Goal: Task Accomplishment & Management: Use online tool/utility

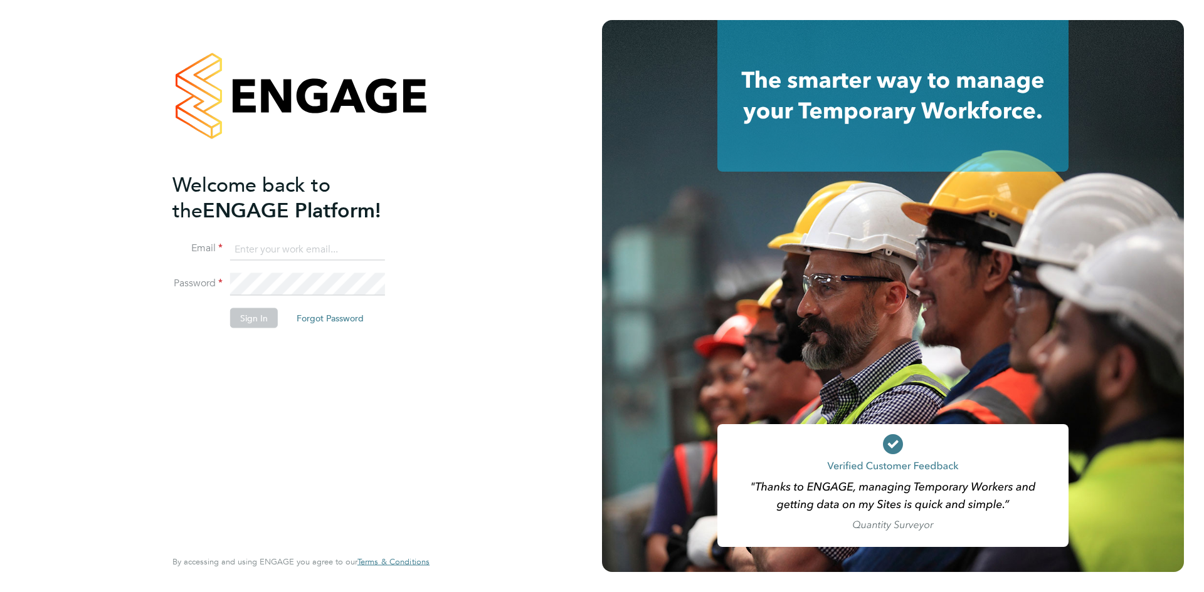
click at [286, 251] on input at bounding box center [307, 249] width 155 height 23
type input "info@cbwstaffingsolutions.com"
click at [249, 320] on button "Sign In" at bounding box center [254, 318] width 48 height 20
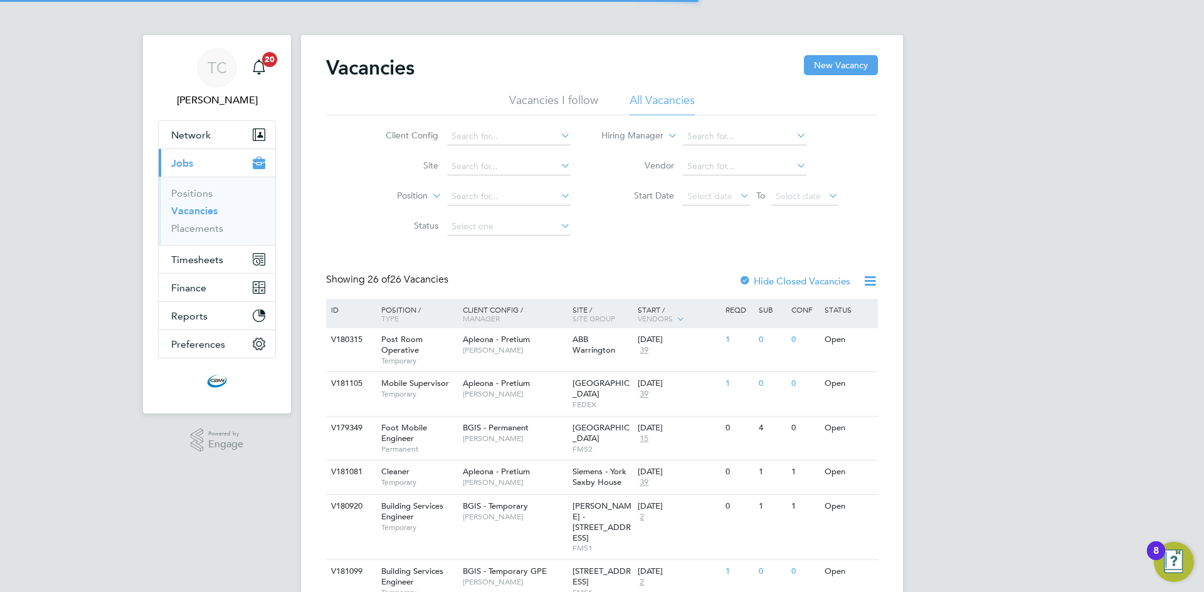
click at [558, 137] on icon at bounding box center [558, 136] width 0 height 18
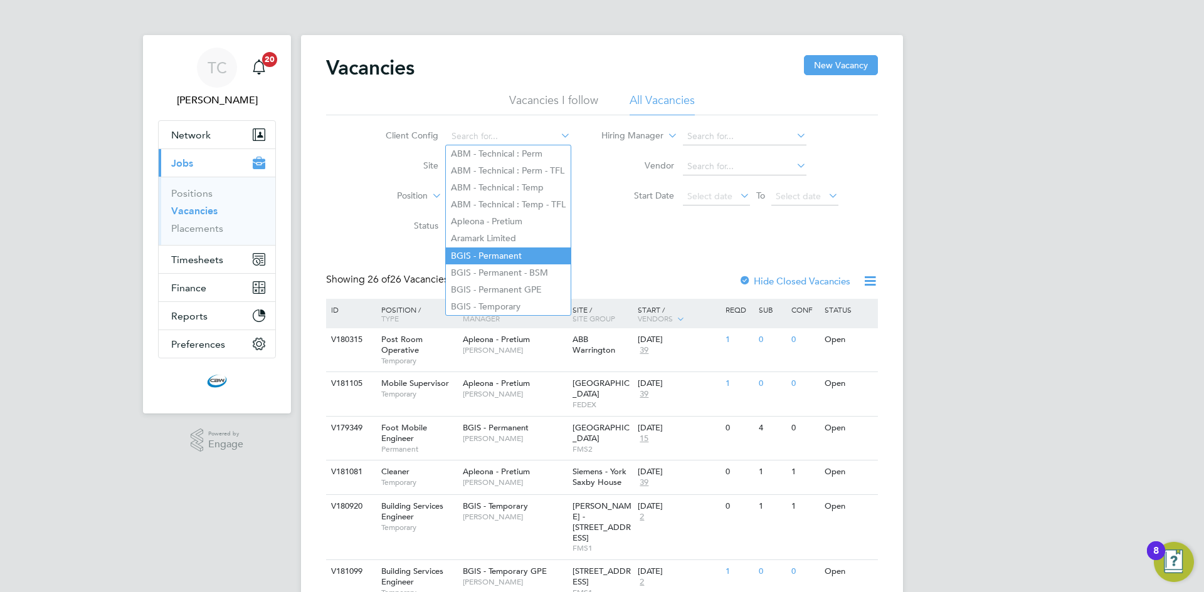
click at [525, 251] on li "BGIS - Permanent" at bounding box center [508, 256] width 125 height 17
type input "BGIS - Permanent"
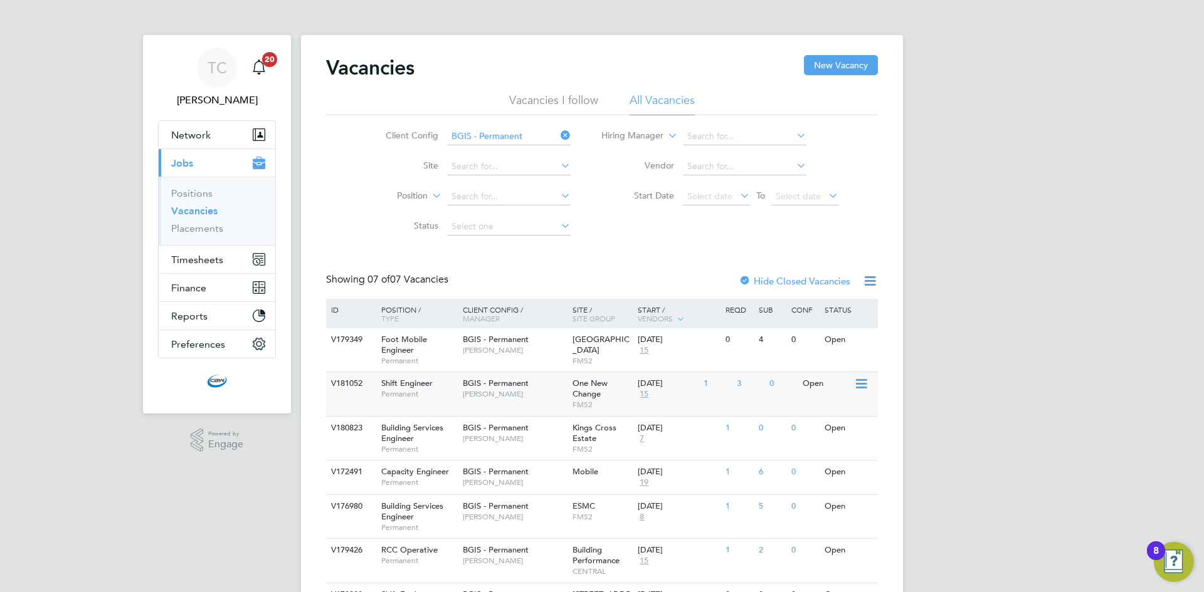
click at [554, 399] on div "BGIS - Permanent Craig Grote" at bounding box center [514, 388] width 110 height 33
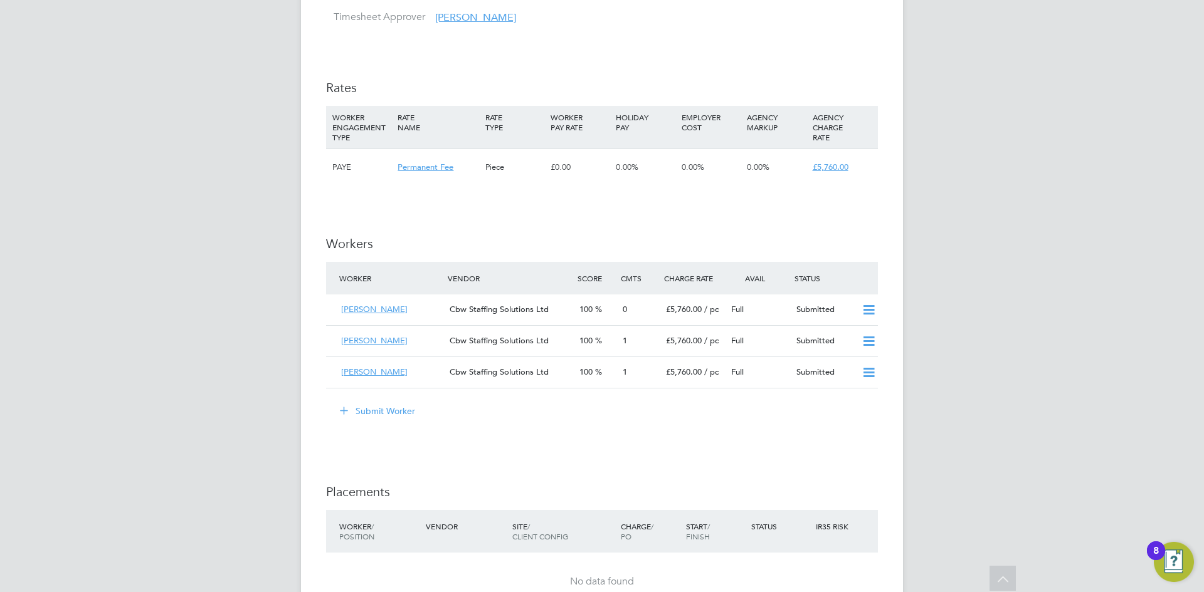
scroll to position [1442, 0]
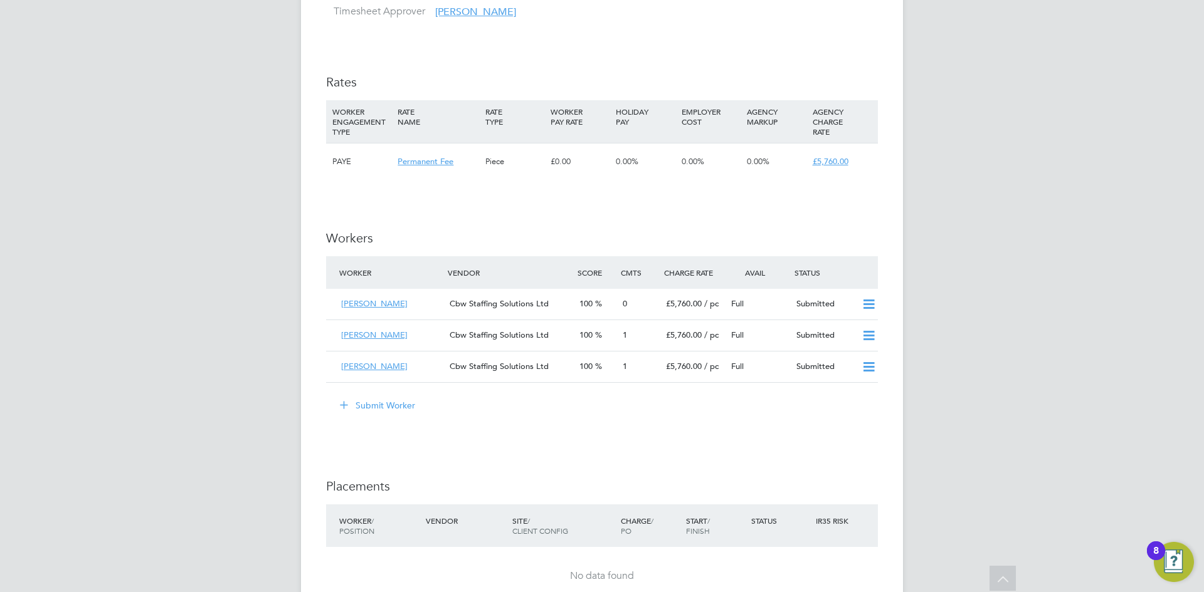
click at [382, 404] on button "Submit Worker" at bounding box center [378, 406] width 94 height 20
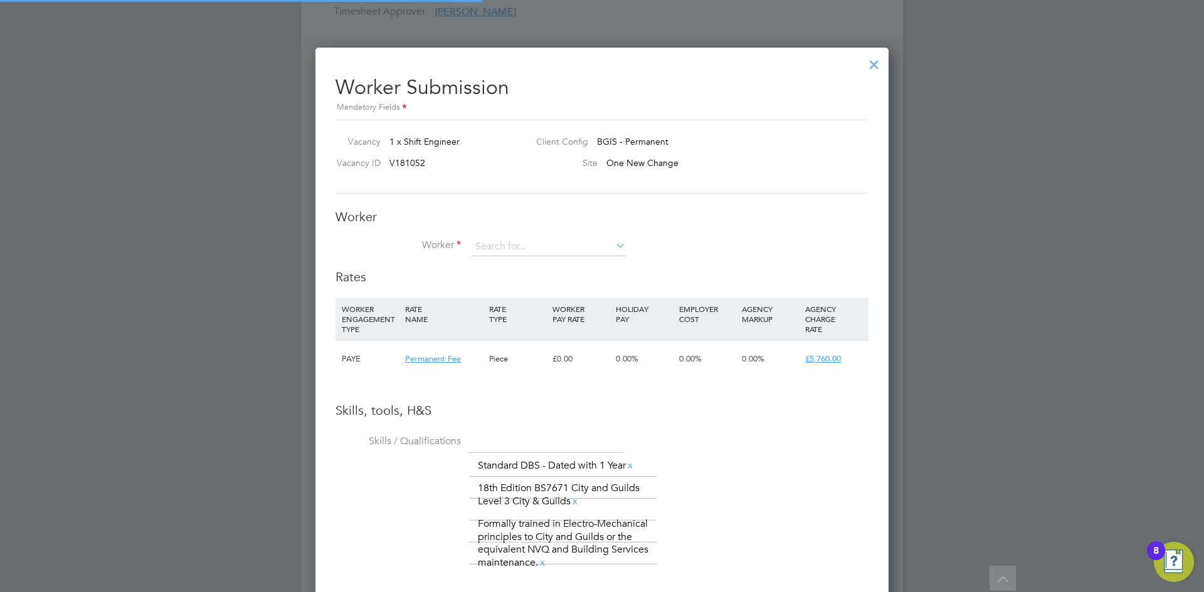
scroll to position [19, 326]
click at [560, 251] on input at bounding box center [548, 247] width 155 height 19
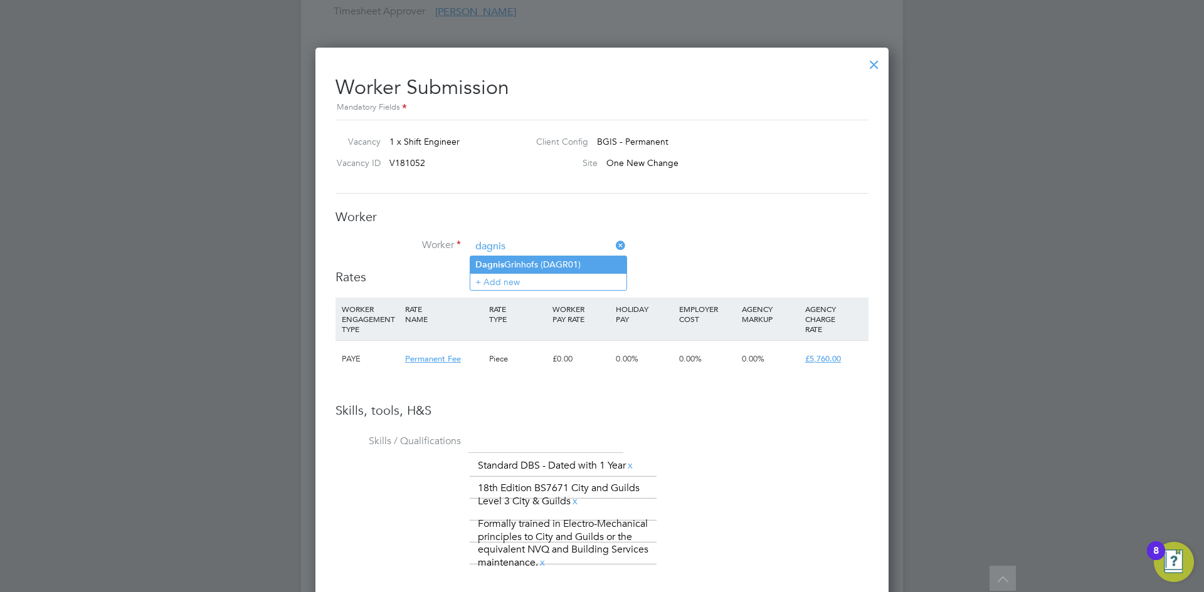
click at [555, 259] on li "Dagnis Grinhofs (DAGR01)" at bounding box center [548, 264] width 156 height 17
type input "Dagnis Grinhofs (DAGR01)"
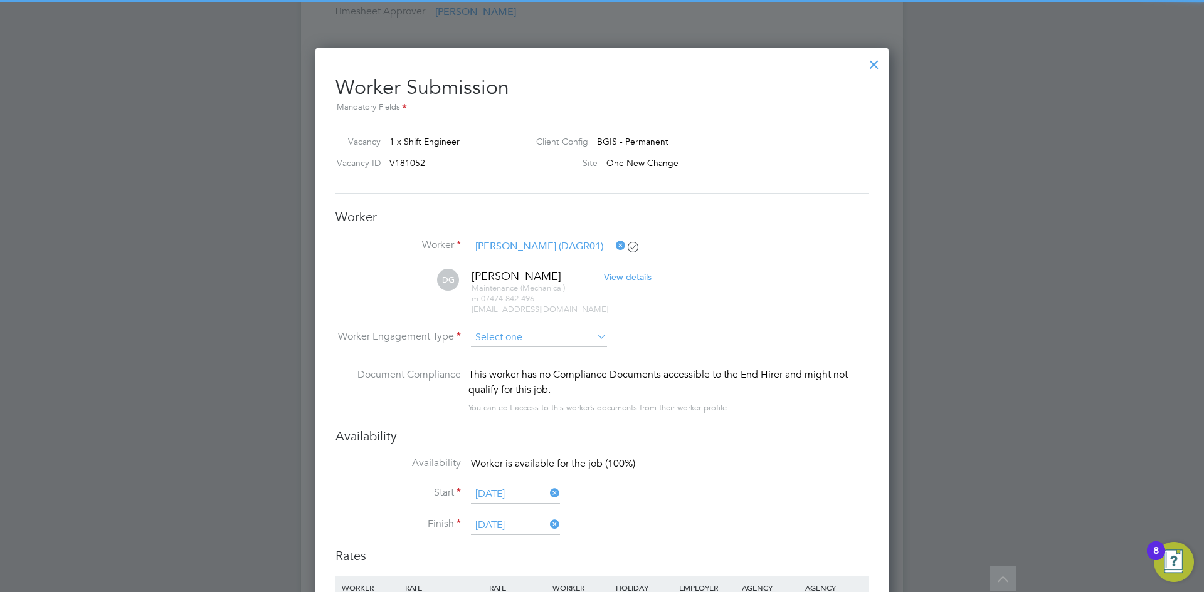
click at [558, 342] on input at bounding box center [539, 337] width 136 height 19
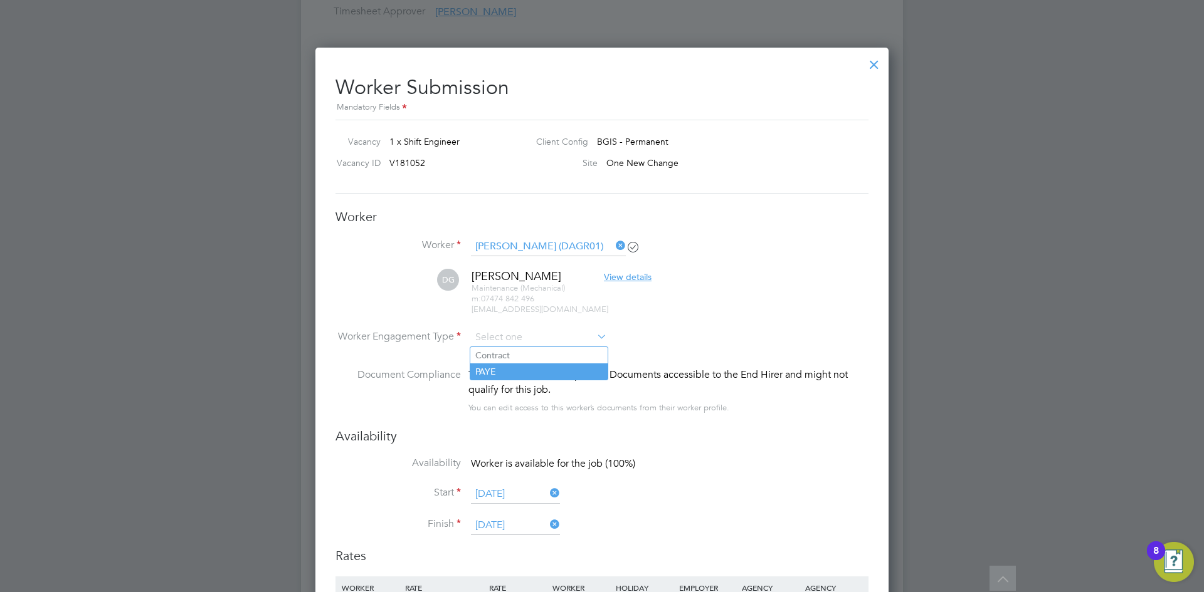
click at [545, 375] on li "PAYE" at bounding box center [538, 372] width 137 height 16
type input "PAYE"
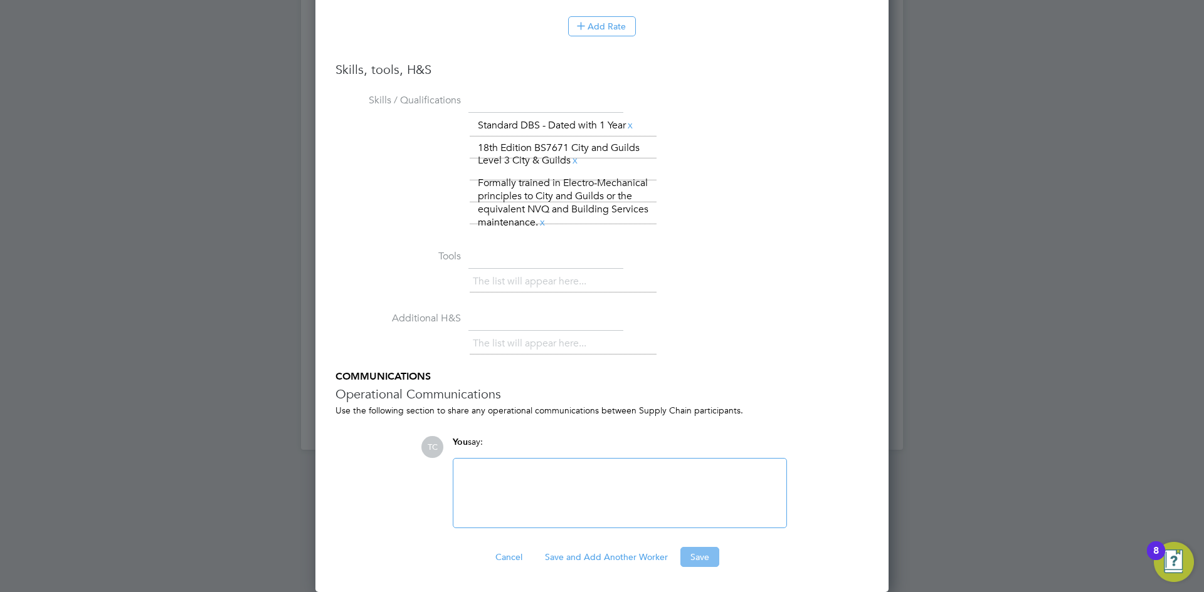
click at [712, 560] on button "Save" at bounding box center [699, 557] width 39 height 20
